Goal: Information Seeking & Learning: Find specific fact

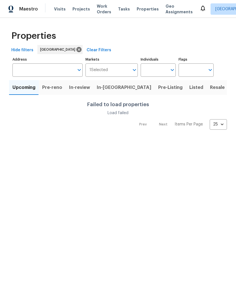
click at [154, 70] on input "Individuals" at bounding box center [154, 69] width 27 height 13
type input "flinton"
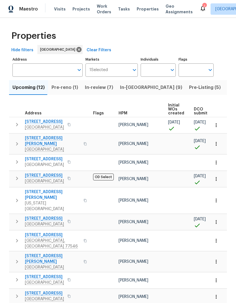
click at [157, 69] on input "Individuals" at bounding box center [154, 69] width 27 height 13
type input "Stephen lacy"
click at [151, 88] on input "checkbox" at bounding box center [151, 88] width 12 height 12
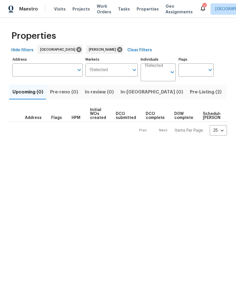
click at [229, 91] on span "Listed (7)" at bounding box center [239, 92] width 21 height 8
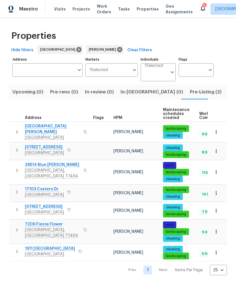
click at [39, 135] on span "[GEOGRAPHIC_DATA]" at bounding box center [52, 138] width 55 height 6
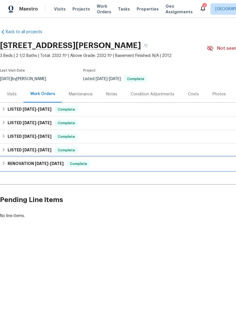
click at [62, 162] on span "[DATE]" at bounding box center [57, 164] width 14 height 4
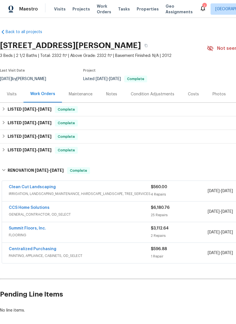
click at [22, 206] on link "CCS Home Solutions" at bounding box center [29, 208] width 41 height 4
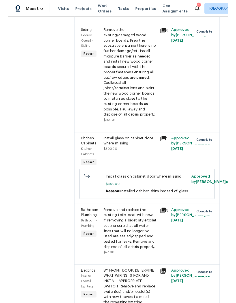
scroll to position [1234, 0]
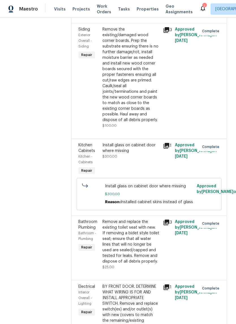
click at [140, 142] on div "Install glass on cabinet door where missing" at bounding box center [131, 147] width 57 height 11
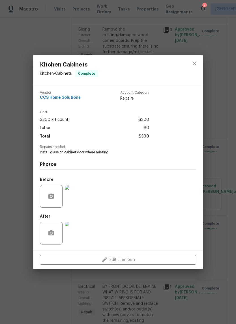
click at [77, 234] on img at bounding box center [76, 233] width 23 height 23
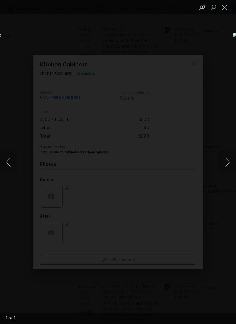
click at [229, 162] on button "Next image" at bounding box center [227, 162] width 17 height 23
click at [225, 166] on button "Next image" at bounding box center [227, 162] width 17 height 23
click at [226, 159] on button "Next image" at bounding box center [227, 162] width 17 height 23
click at [9, 164] on button "Previous image" at bounding box center [8, 162] width 17 height 23
click at [227, 9] on button "Close lightbox" at bounding box center [224, 7] width 11 height 10
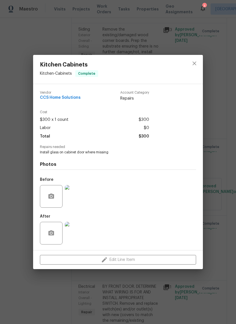
click at [75, 200] on img at bounding box center [76, 196] width 23 height 23
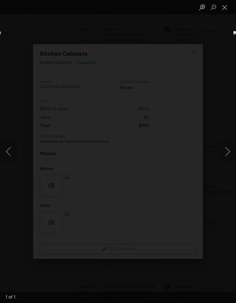
click at [224, 60] on div "Lightbox" at bounding box center [118, 151] width 236 height 303
